Goal: Task Accomplishment & Management: Use online tool/utility

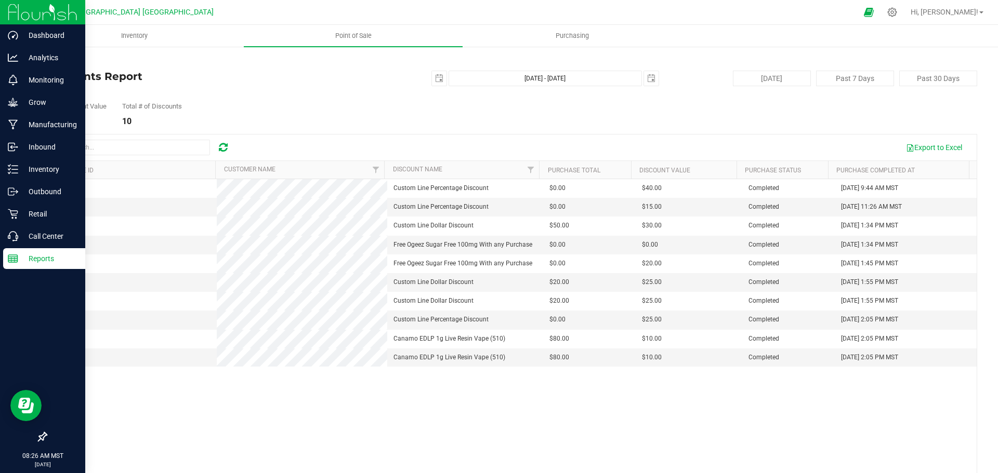
click at [38, 259] on p "Reports" at bounding box center [49, 259] width 62 height 12
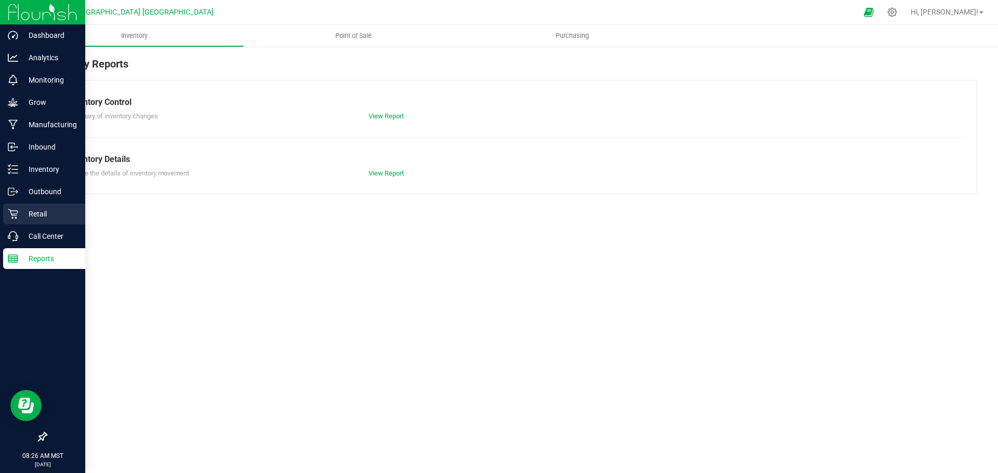
click at [35, 210] on p "Retail" at bounding box center [49, 214] width 62 height 12
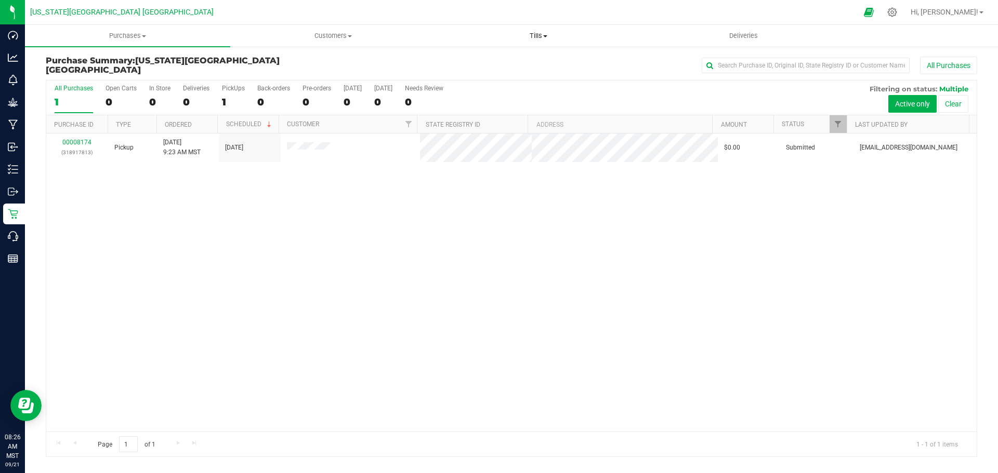
click at [535, 34] on span "Tills" at bounding box center [538, 35] width 204 height 9
click at [461, 61] on span "Manage tills" at bounding box center [470, 62] width 70 height 9
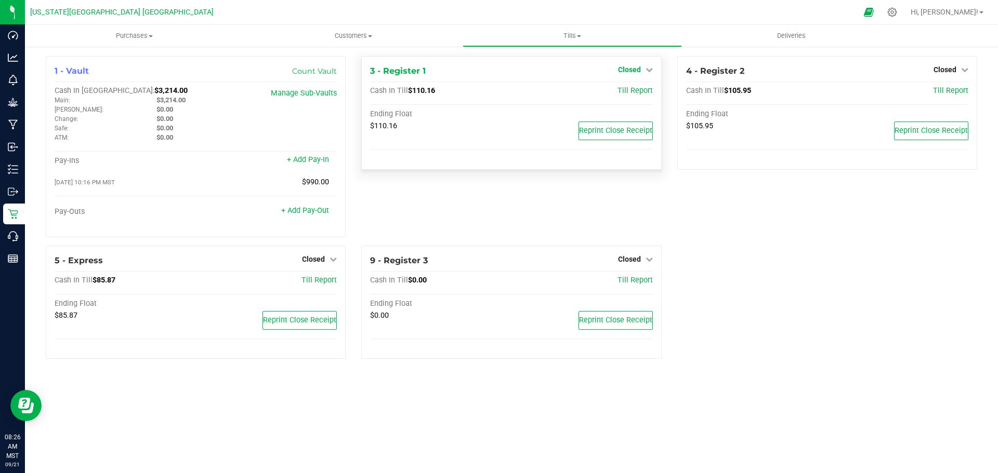
click at [630, 69] on span "Closed" at bounding box center [629, 69] width 23 height 8
click at [618, 94] on link "Open Till" at bounding box center [629, 91] width 28 height 8
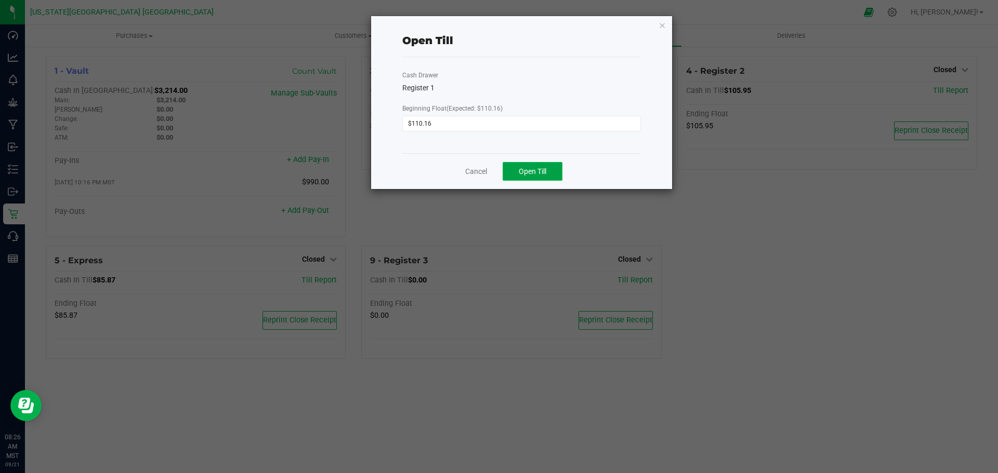
click at [545, 169] on span "Open Till" at bounding box center [533, 171] width 28 height 8
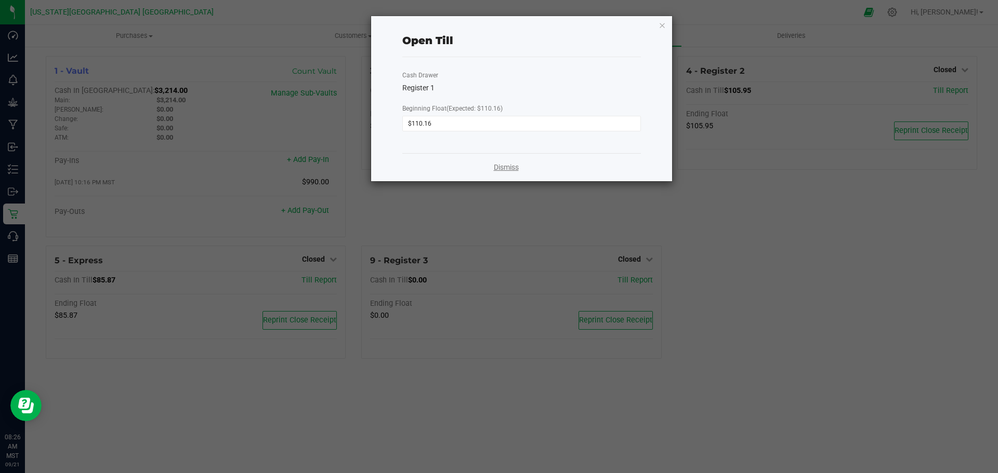
click at [503, 164] on link "Dismiss" at bounding box center [506, 167] width 25 height 11
